Goal: Task Accomplishment & Management: Manage account settings

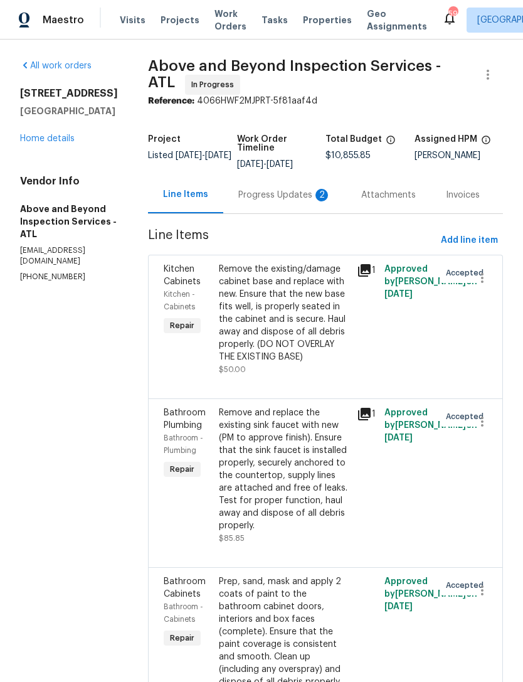
click at [296, 201] on div "Progress Updates 2" at bounding box center [284, 195] width 93 height 13
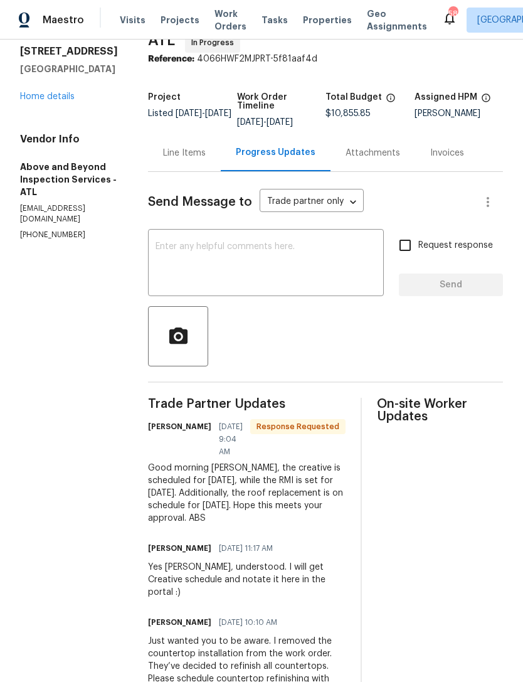
scroll to position [41, 0]
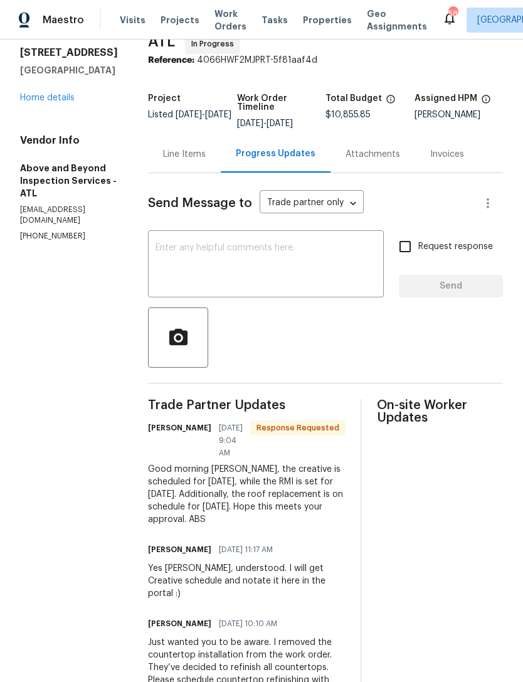
click at [50, 101] on link "Home details" at bounding box center [47, 97] width 55 height 9
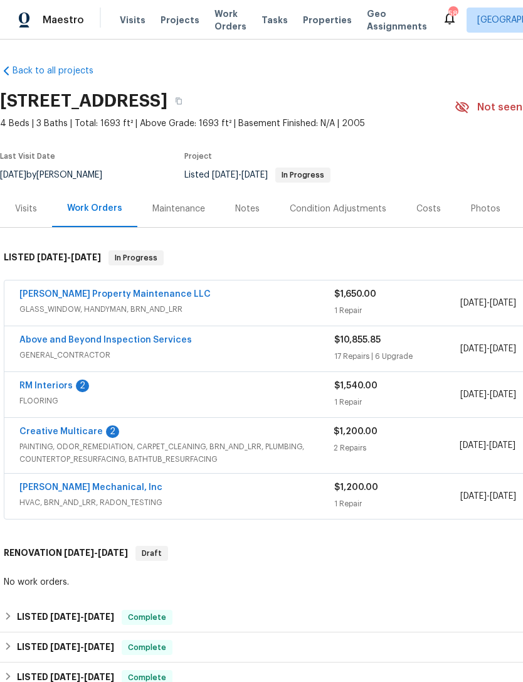
click at [129, 341] on link "Above and Beyond Inspection Services" at bounding box center [105, 340] width 173 height 9
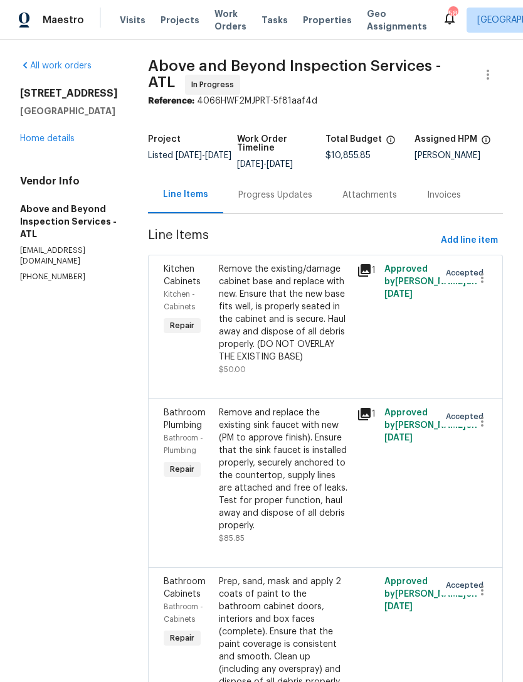
click at [293, 201] on div "Progress Updates" at bounding box center [275, 195] width 74 height 13
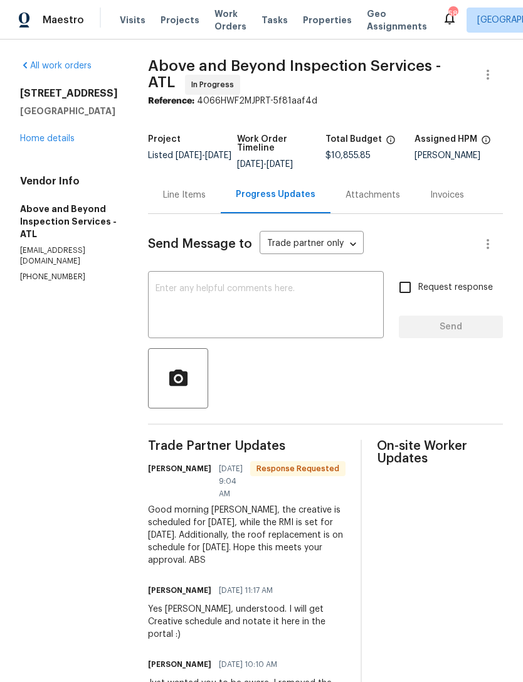
click at [67, 141] on link "Home details" at bounding box center [47, 138] width 55 height 9
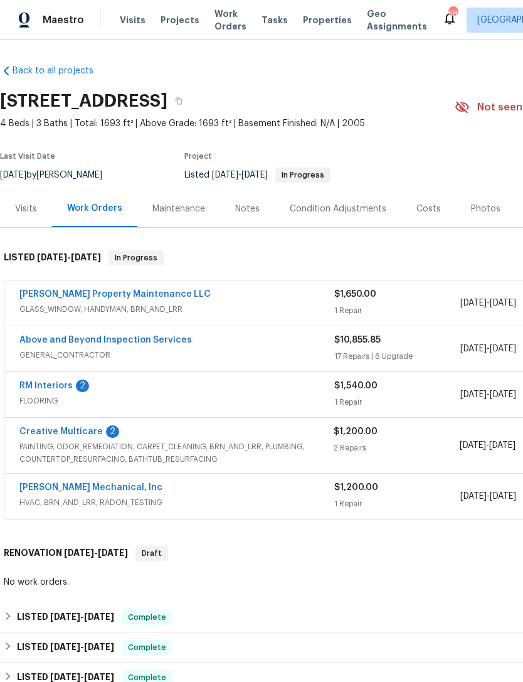
click at [240, 211] on div "Notes" at bounding box center [247, 209] width 24 height 13
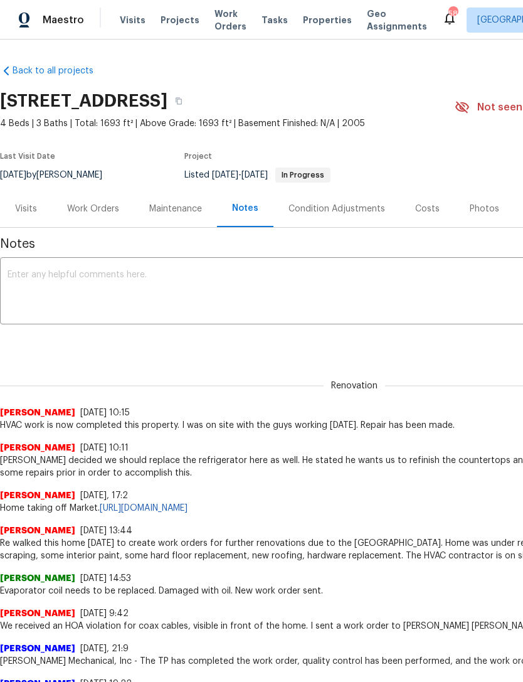
click at [163, 275] on textarea at bounding box center [355, 292] width 694 height 44
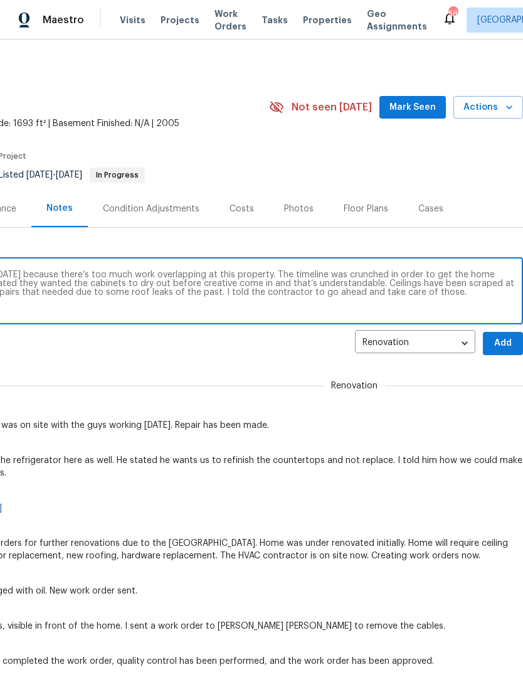
scroll to position [0, 186]
click at [247, 282] on textarea "Creative has been moved [DATE] and RMI [DATE] because there’s too much work ove…" at bounding box center [169, 292] width 694 height 44
type textarea "Creative has been moved [DATE] and RMI [DATE] because there’s too much work ove…"
click at [501, 343] on span "Add" at bounding box center [503, 344] width 20 height 16
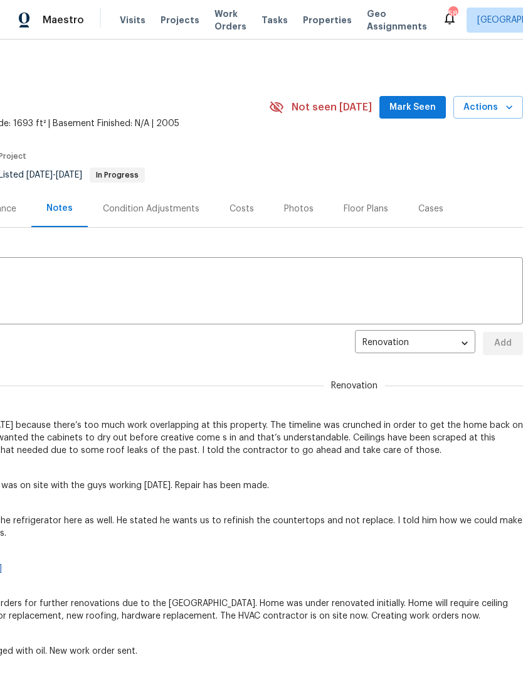
click at [432, 107] on span "Mark Seen" at bounding box center [413, 108] width 46 height 16
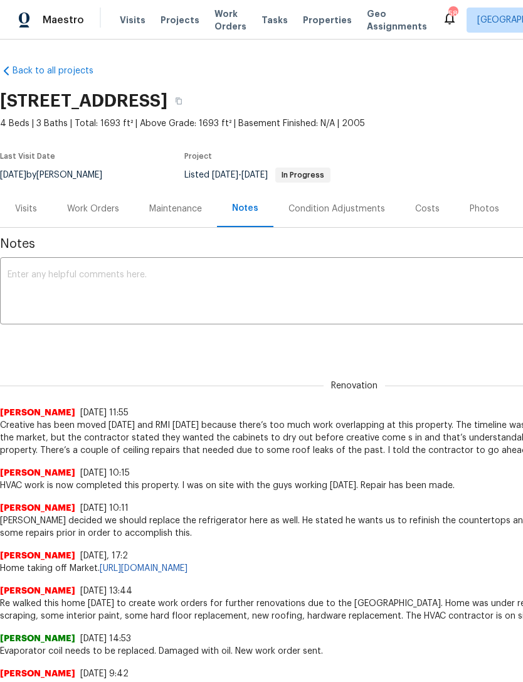
scroll to position [0, 0]
click at [102, 209] on div "Work Orders" at bounding box center [93, 209] width 52 height 13
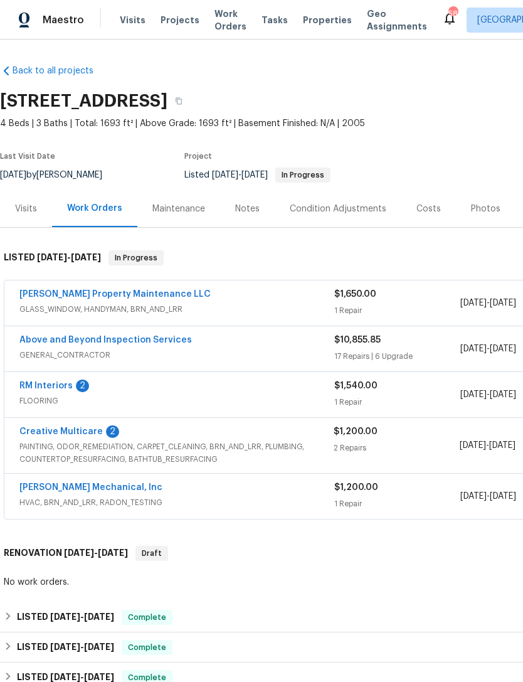
click at [48, 390] on link "RM Interiors" at bounding box center [45, 385] width 53 height 9
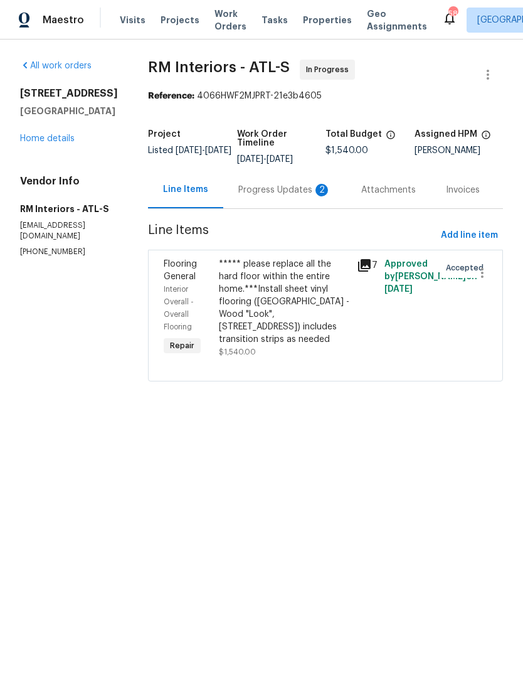
click at [48, 143] on link "Home details" at bounding box center [47, 138] width 55 height 9
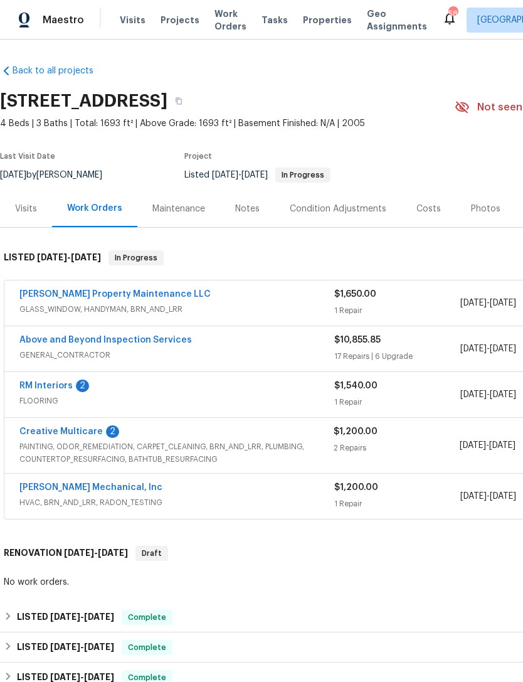
click at [74, 434] on link "Creative Multicare" at bounding box center [60, 431] width 83 height 9
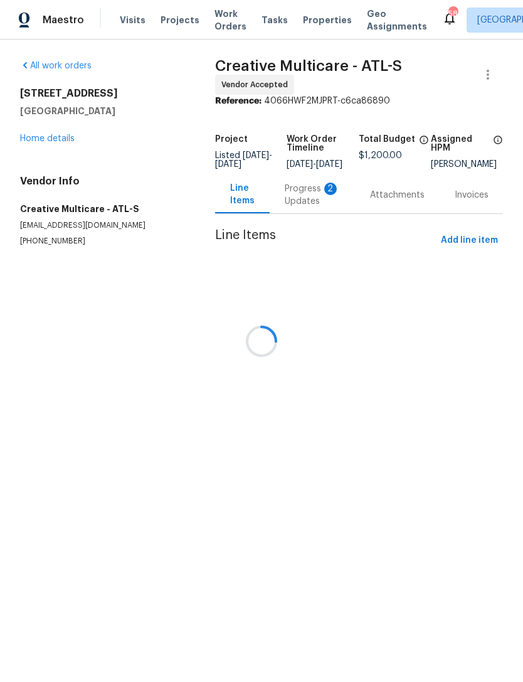
click at [308, 206] on div at bounding box center [261, 341] width 523 height 682
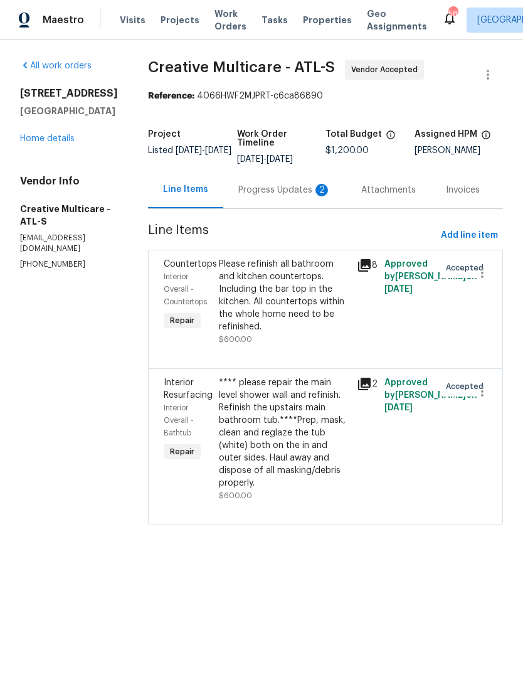
click at [297, 196] on div "Progress Updates 2" at bounding box center [284, 190] width 93 height 13
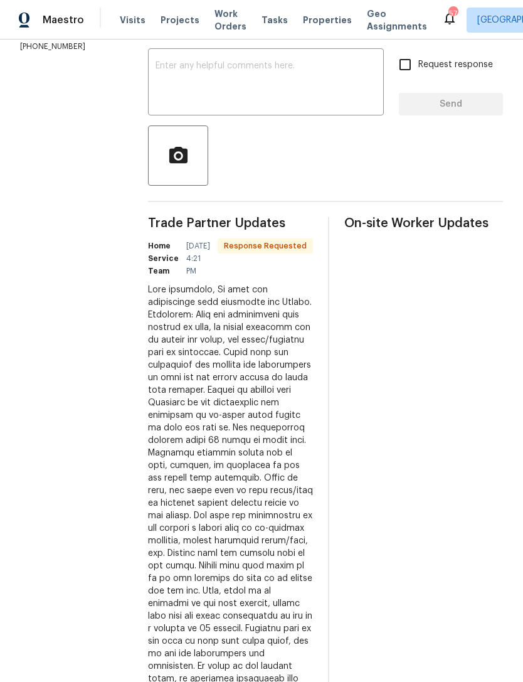
scroll to position [215, 0]
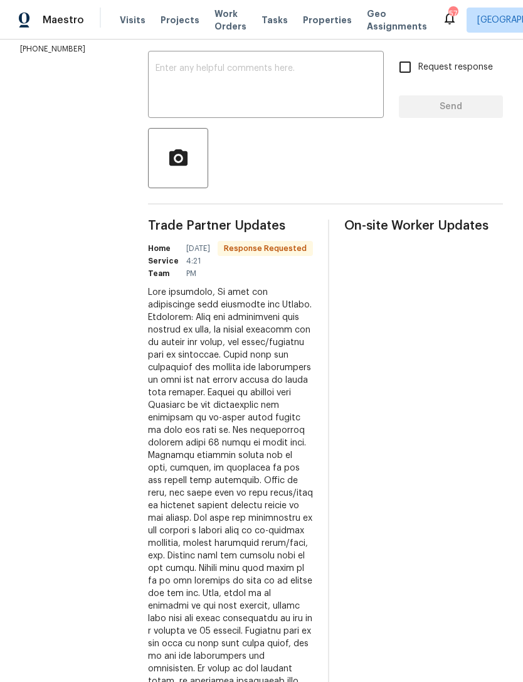
click at [312, 108] on textarea at bounding box center [266, 86] width 221 height 44
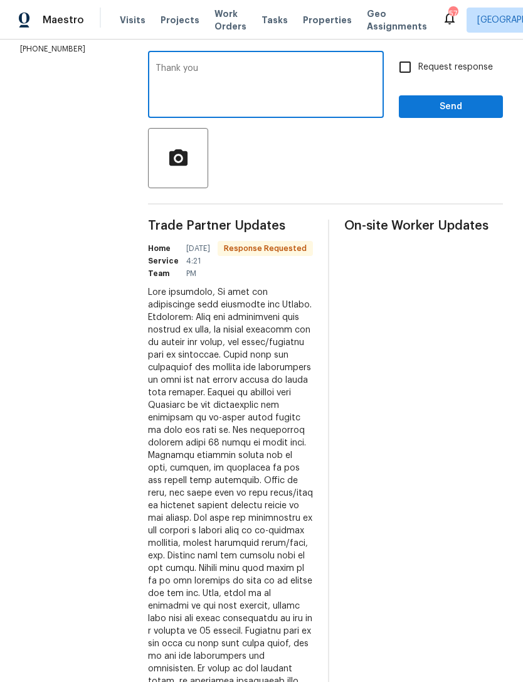
type textarea "Thank you"
click at [463, 115] on span "Send" at bounding box center [451, 107] width 84 height 16
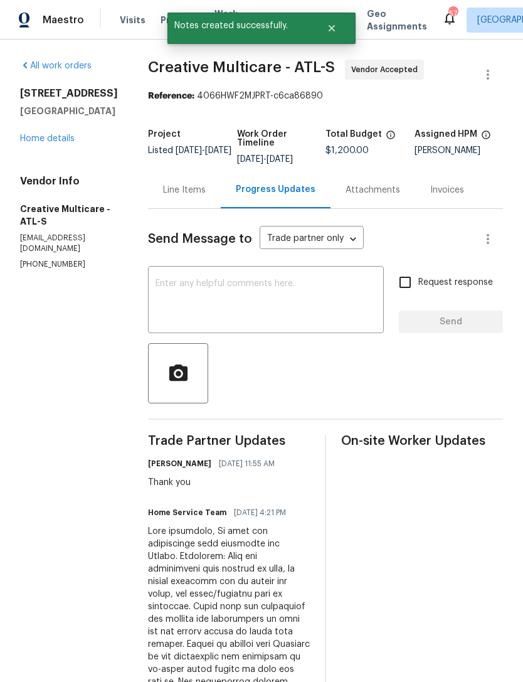
click at [60, 141] on link "Home details" at bounding box center [47, 138] width 55 height 9
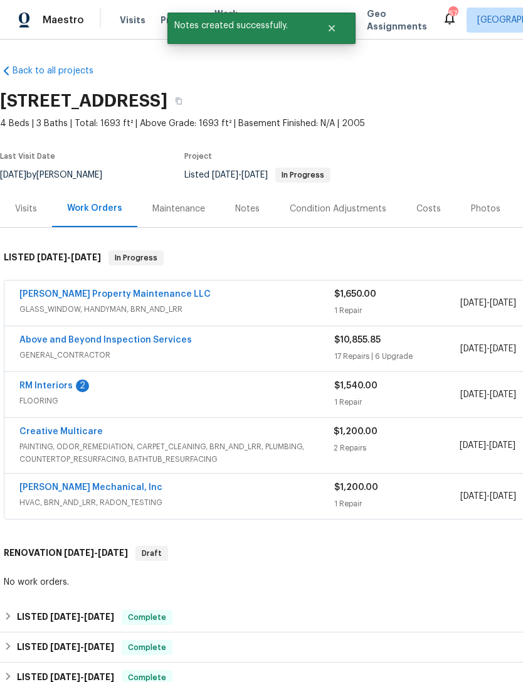
click at [144, 297] on link "[PERSON_NAME] Property Maintenance LLC" at bounding box center [114, 294] width 191 height 9
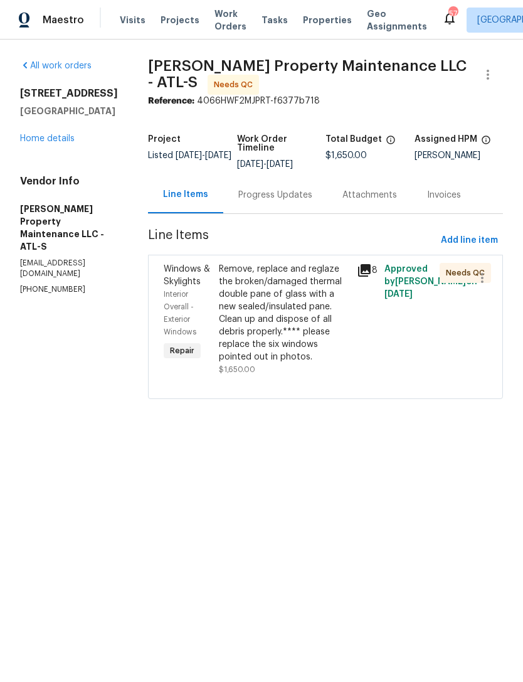
click at [277, 358] on div "Remove, replace and reglaze the broken/damaged thermal double pane of glass wit…" at bounding box center [284, 313] width 130 height 100
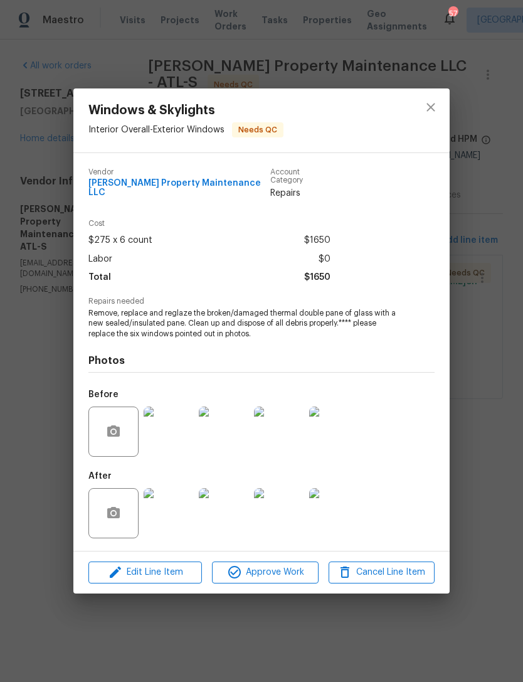
click at [178, 511] on img at bounding box center [169, 513] width 50 height 50
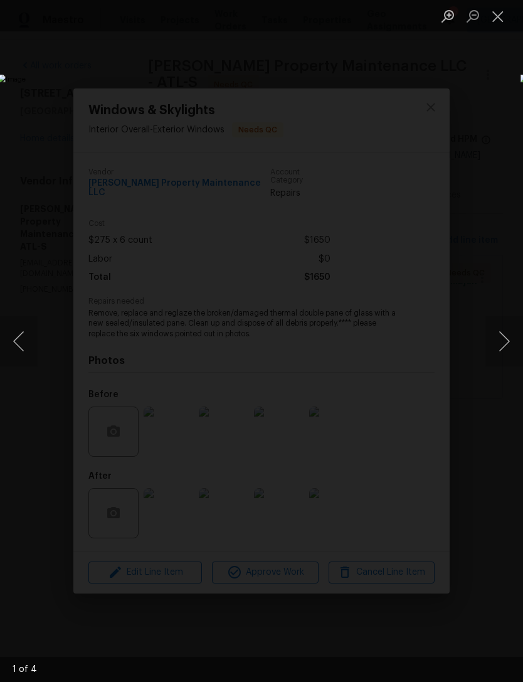
click at [504, 333] on button "Next image" at bounding box center [505, 341] width 38 height 50
click at [509, 328] on button "Next image" at bounding box center [505, 341] width 38 height 50
click at [506, 326] on button "Next image" at bounding box center [505, 341] width 38 height 50
click at [507, 330] on button "Next image" at bounding box center [505, 341] width 38 height 50
click at [508, 328] on button "Next image" at bounding box center [505, 341] width 38 height 50
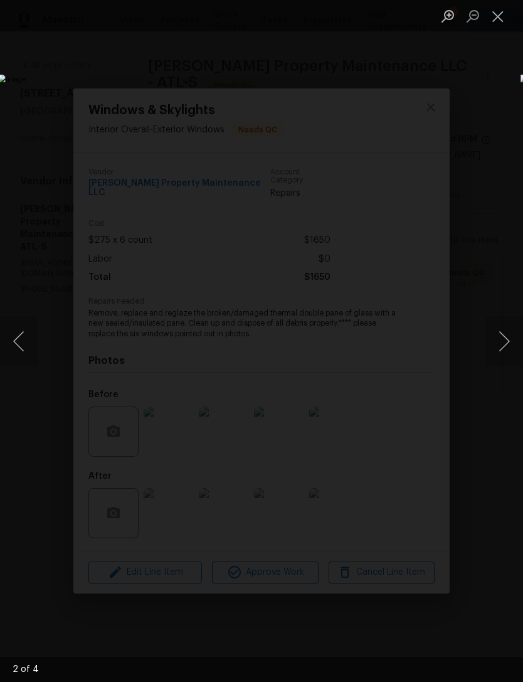
click at [505, 19] on button "Close lightbox" at bounding box center [498, 16] width 25 height 22
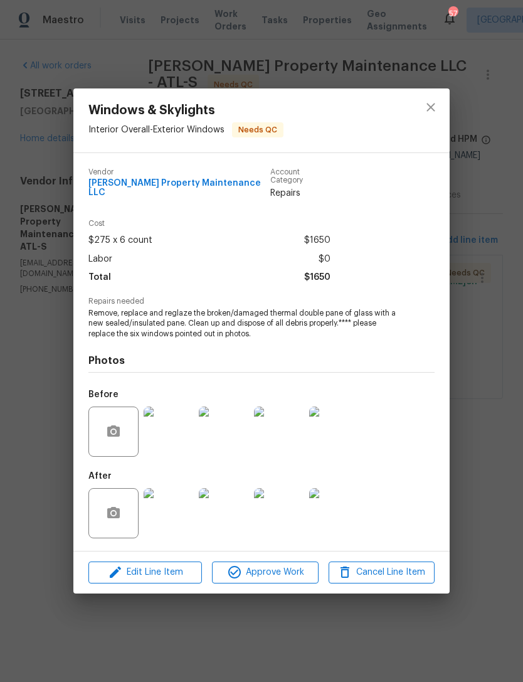
click at [462, 348] on div "Windows & Skylights Interior Overall - Exterior Windows Needs QC Vendor [PERSON…" at bounding box center [261, 341] width 523 height 682
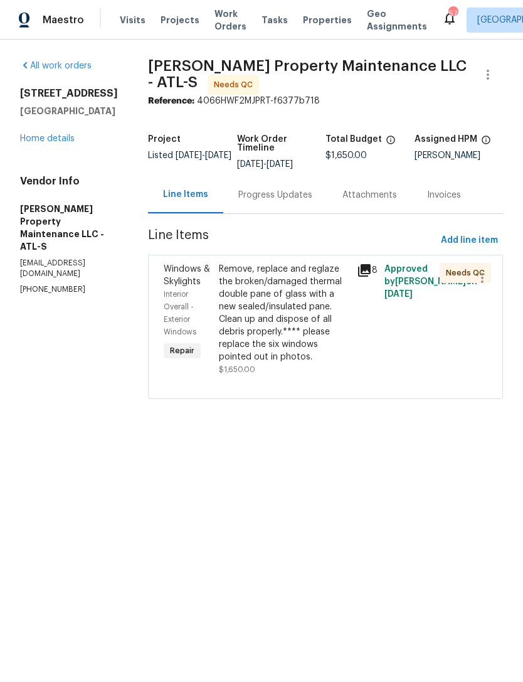
click at [285, 198] on div "Progress Updates" at bounding box center [275, 195] width 74 height 13
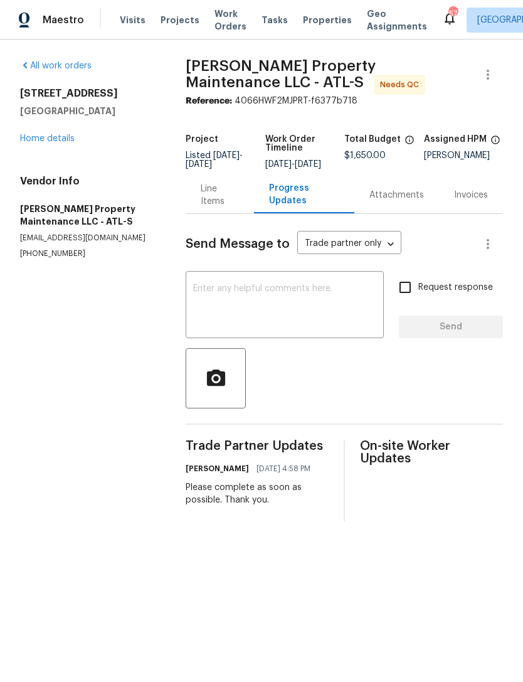
click at [296, 289] on div "x ​" at bounding box center [285, 306] width 198 height 64
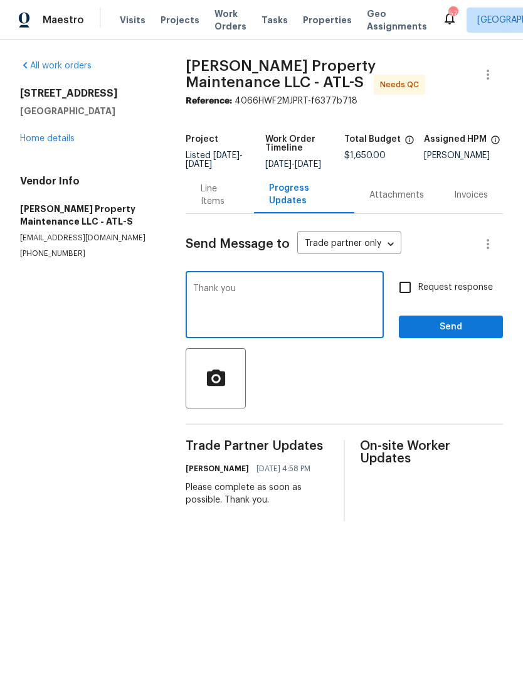
type textarea "Thank you"
click at [448, 335] on span "Send" at bounding box center [451, 327] width 84 height 16
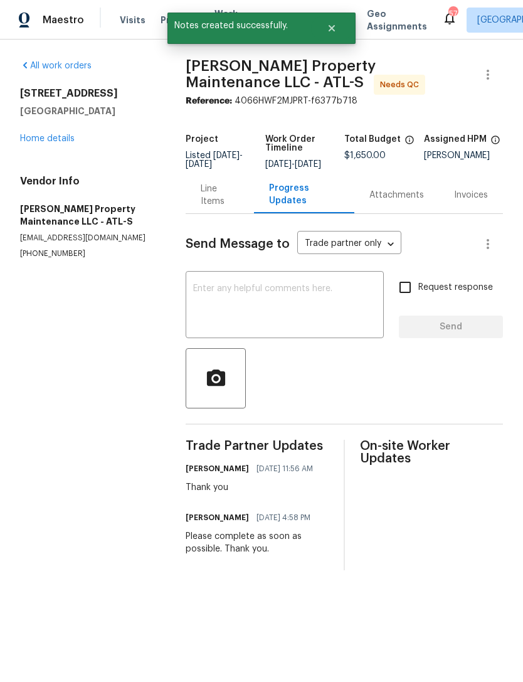
click at [56, 142] on link "Home details" at bounding box center [47, 138] width 55 height 9
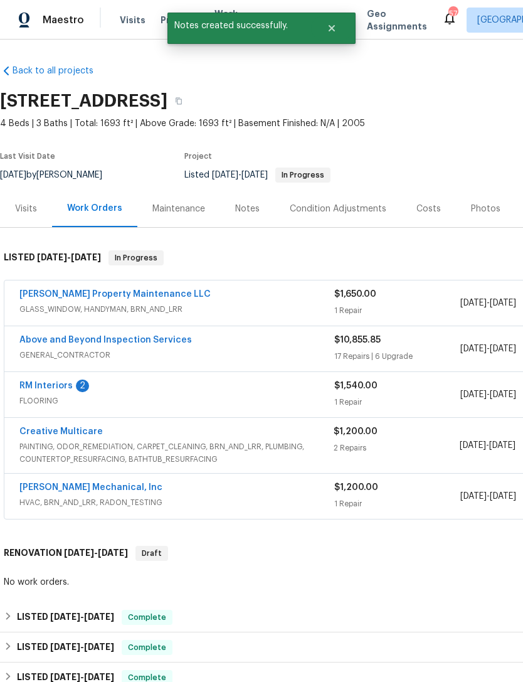
click at [120, 297] on link "[PERSON_NAME] Property Maintenance LLC" at bounding box center [114, 294] width 191 height 9
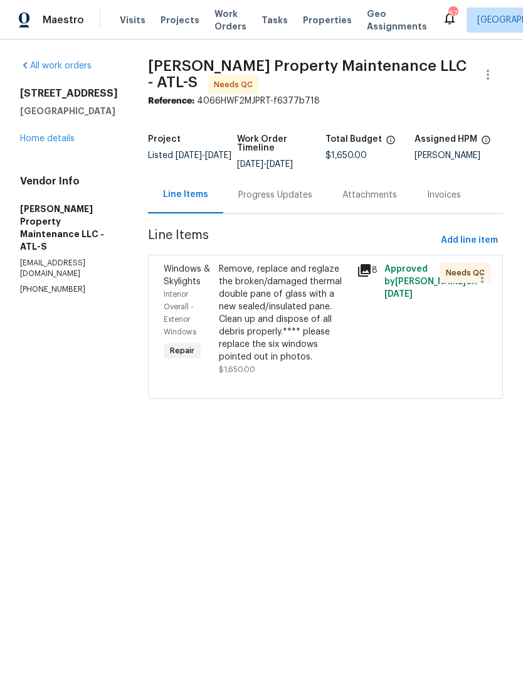
click at [272, 321] on div "Remove, replace and reglaze the broken/damaged thermal double pane of glass wit…" at bounding box center [284, 313] width 130 height 100
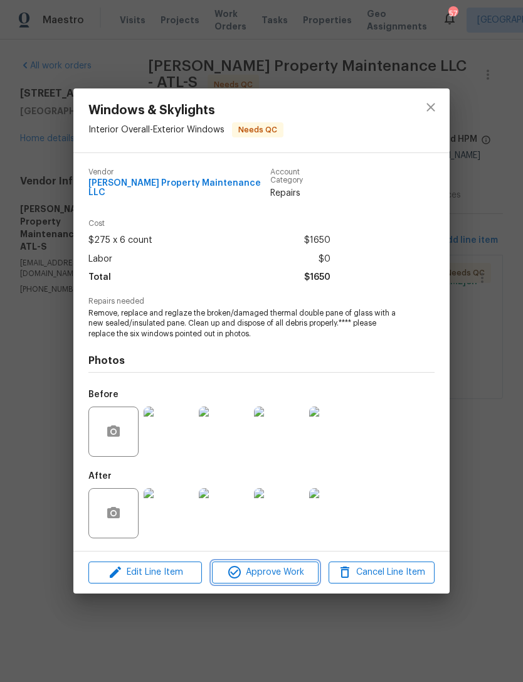
click at [260, 575] on span "Approve Work" at bounding box center [265, 573] width 99 height 16
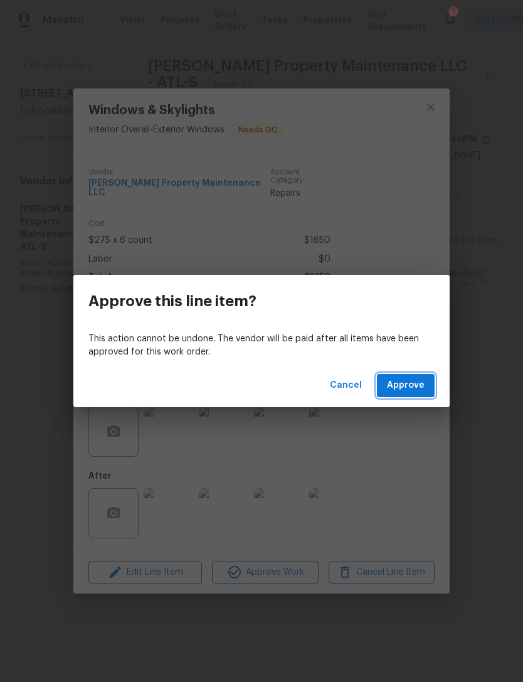
click at [402, 395] on button "Approve" at bounding box center [406, 385] width 58 height 23
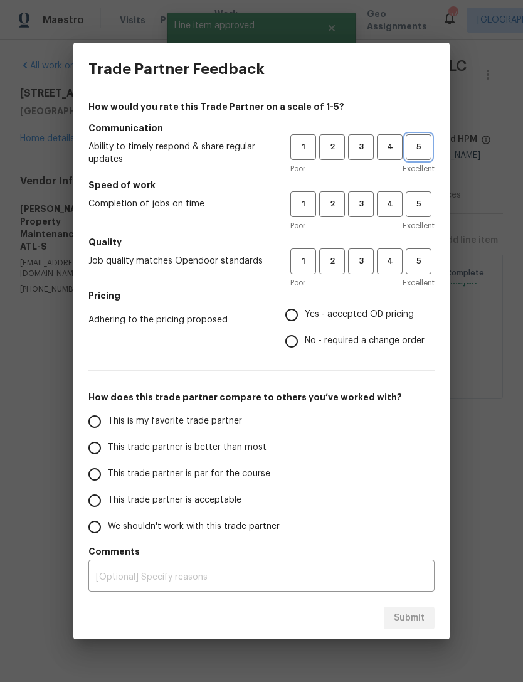
click at [418, 146] on span "5" at bounding box center [418, 147] width 23 height 14
click at [422, 204] on span "5" at bounding box center [418, 204] width 23 height 14
click at [422, 258] on span "5" at bounding box center [418, 261] width 23 height 14
click at [297, 313] on input "Yes - accepted OD pricing" at bounding box center [292, 315] width 26 height 26
radio input "true"
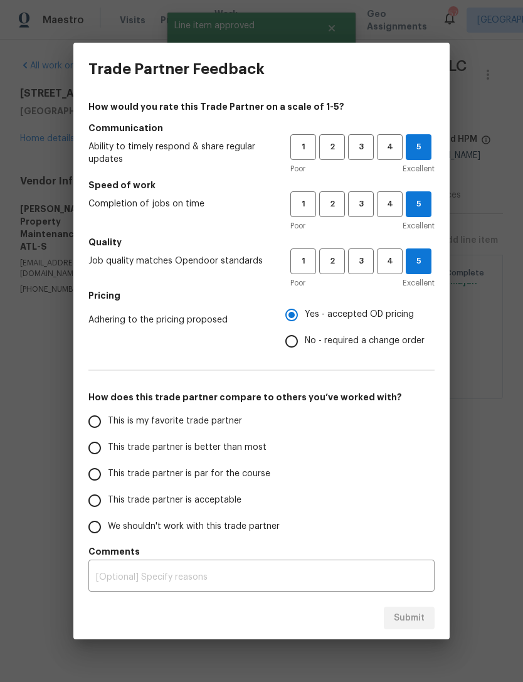
click at [103, 418] on input "This is my favorite trade partner" at bounding box center [95, 421] width 26 height 26
click at [415, 602] on div "Submit" at bounding box center [261, 618] width 376 height 43
click at [415, 627] on button "Submit" at bounding box center [409, 618] width 51 height 23
radio input "true"
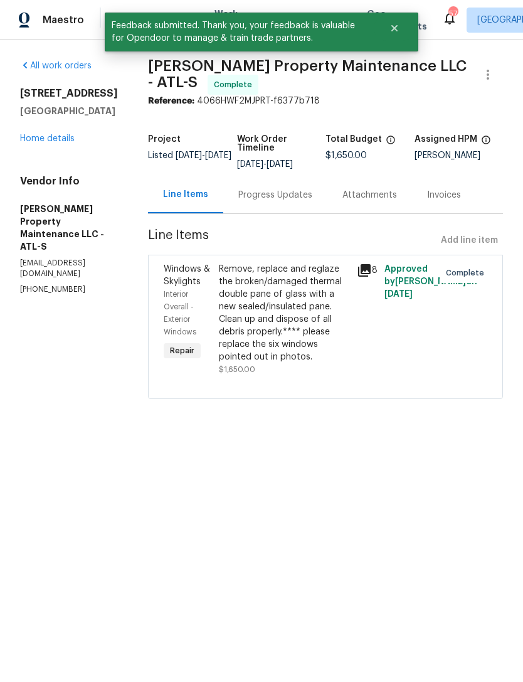
click at [50, 143] on link "Home details" at bounding box center [47, 138] width 55 height 9
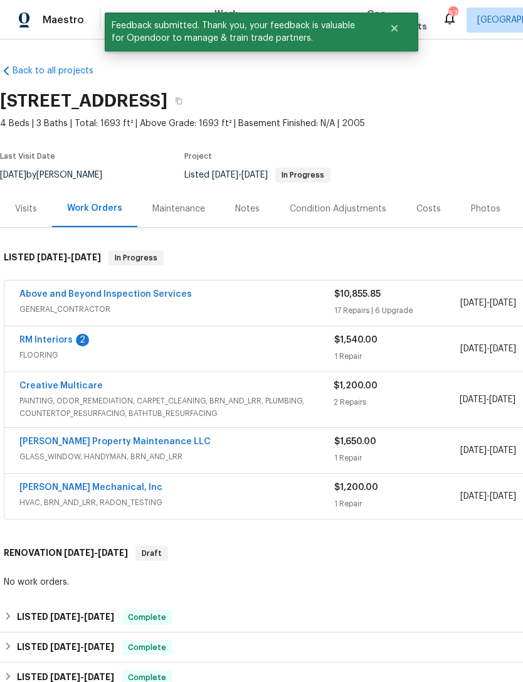
click at [249, 198] on div "Notes" at bounding box center [247, 208] width 55 height 37
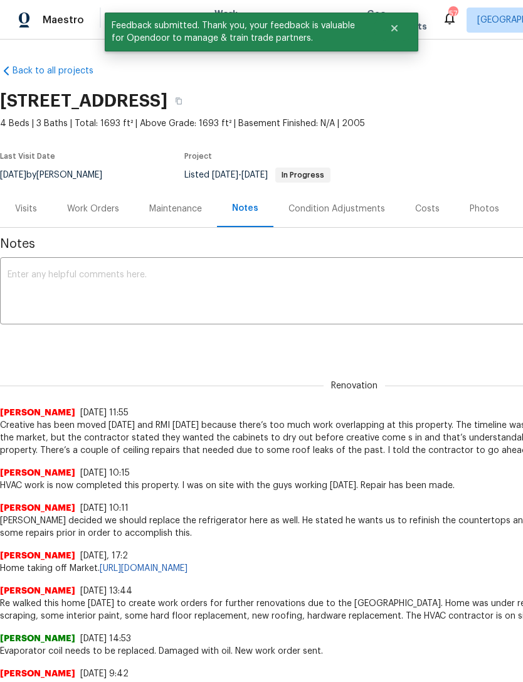
click at [221, 281] on textarea at bounding box center [355, 292] width 694 height 44
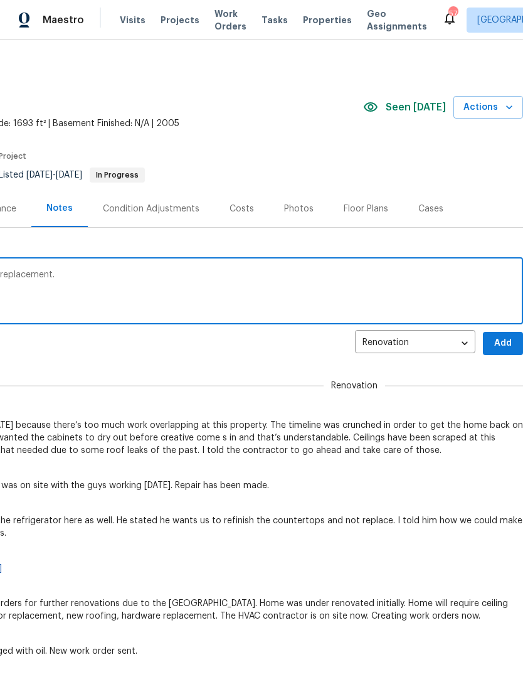
scroll to position [0, 186]
type textarea "Glass contractor has completed the glass replacement."
click at [503, 343] on span "Add" at bounding box center [503, 344] width 20 height 16
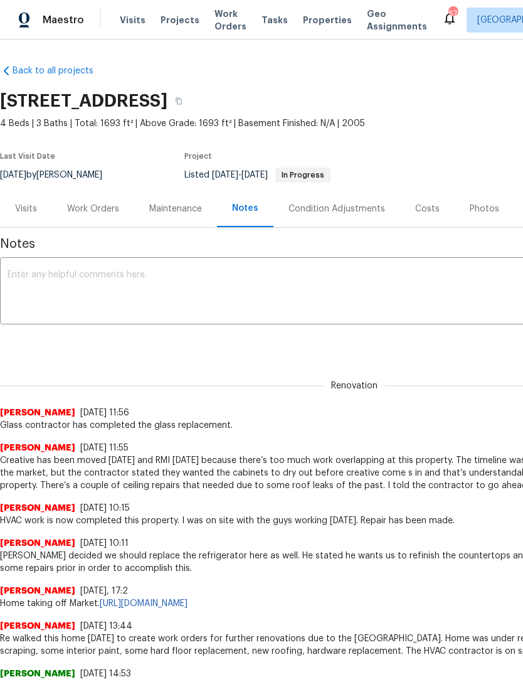
scroll to position [0, 0]
